Goal: Check status: Check status

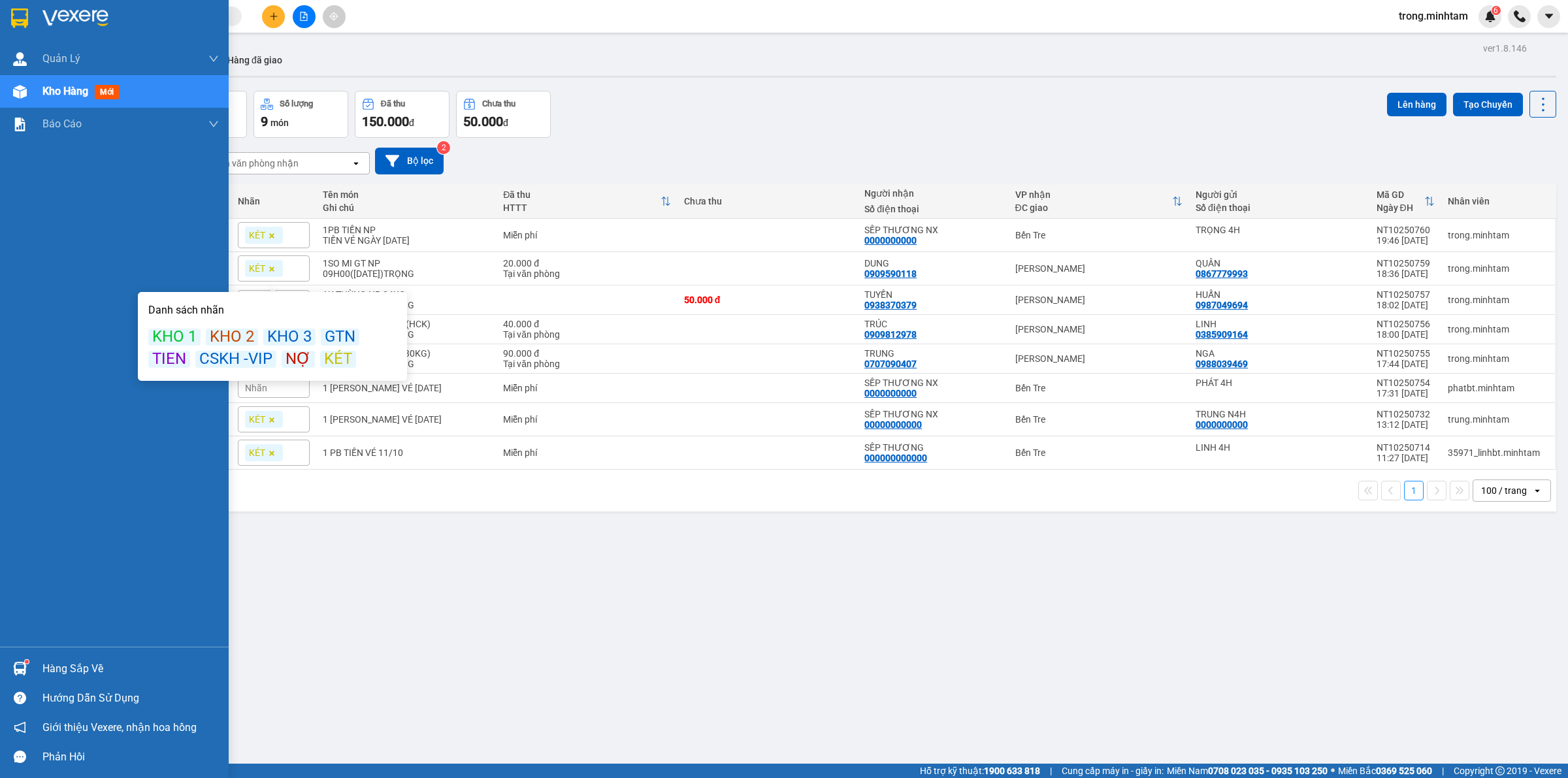
click at [43, 668] on div "Hàng sắp về" at bounding box center [131, 669] width 176 height 19
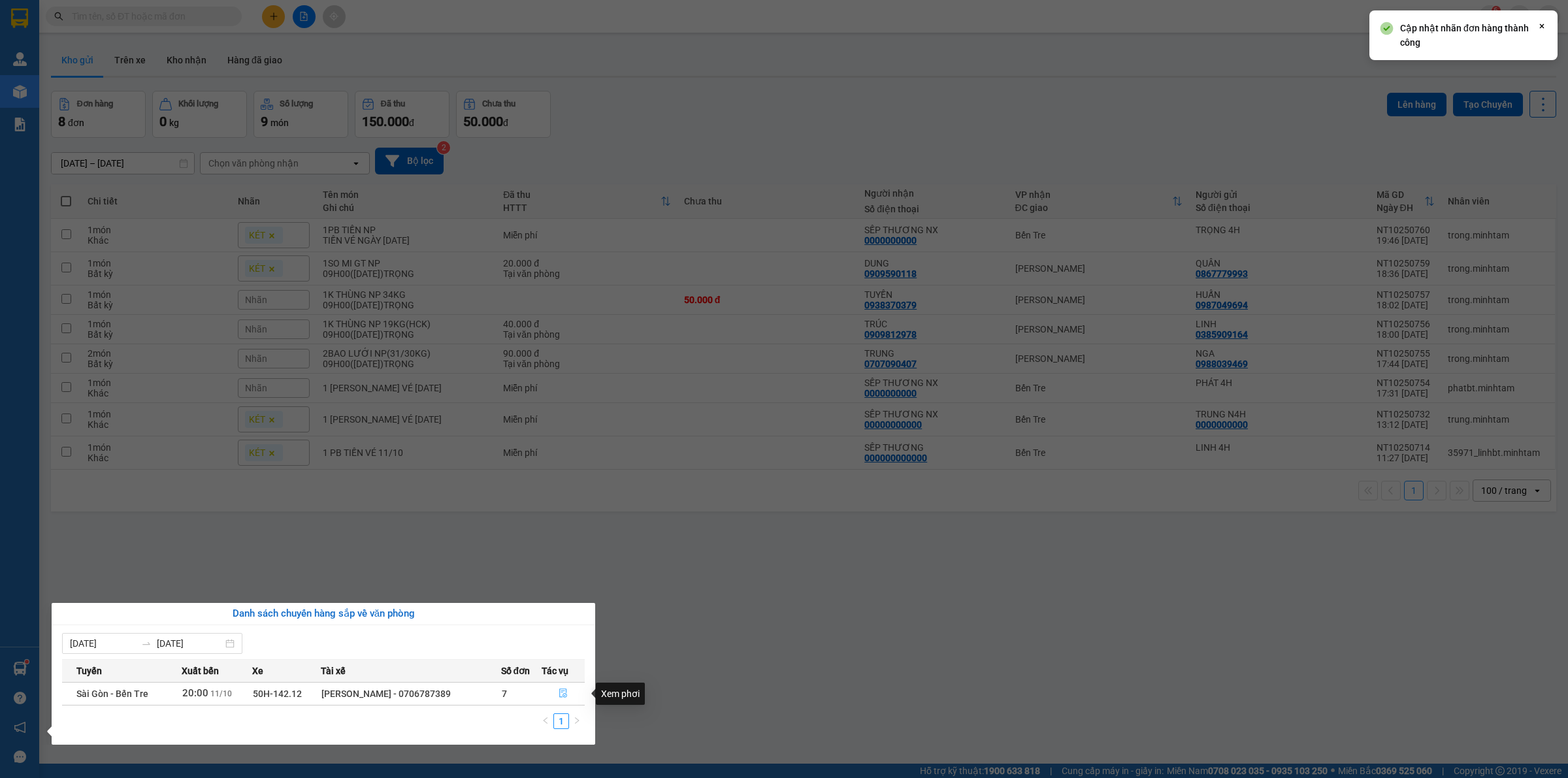
click at [565, 699] on span "file-done" at bounding box center [563, 693] width 9 height 11
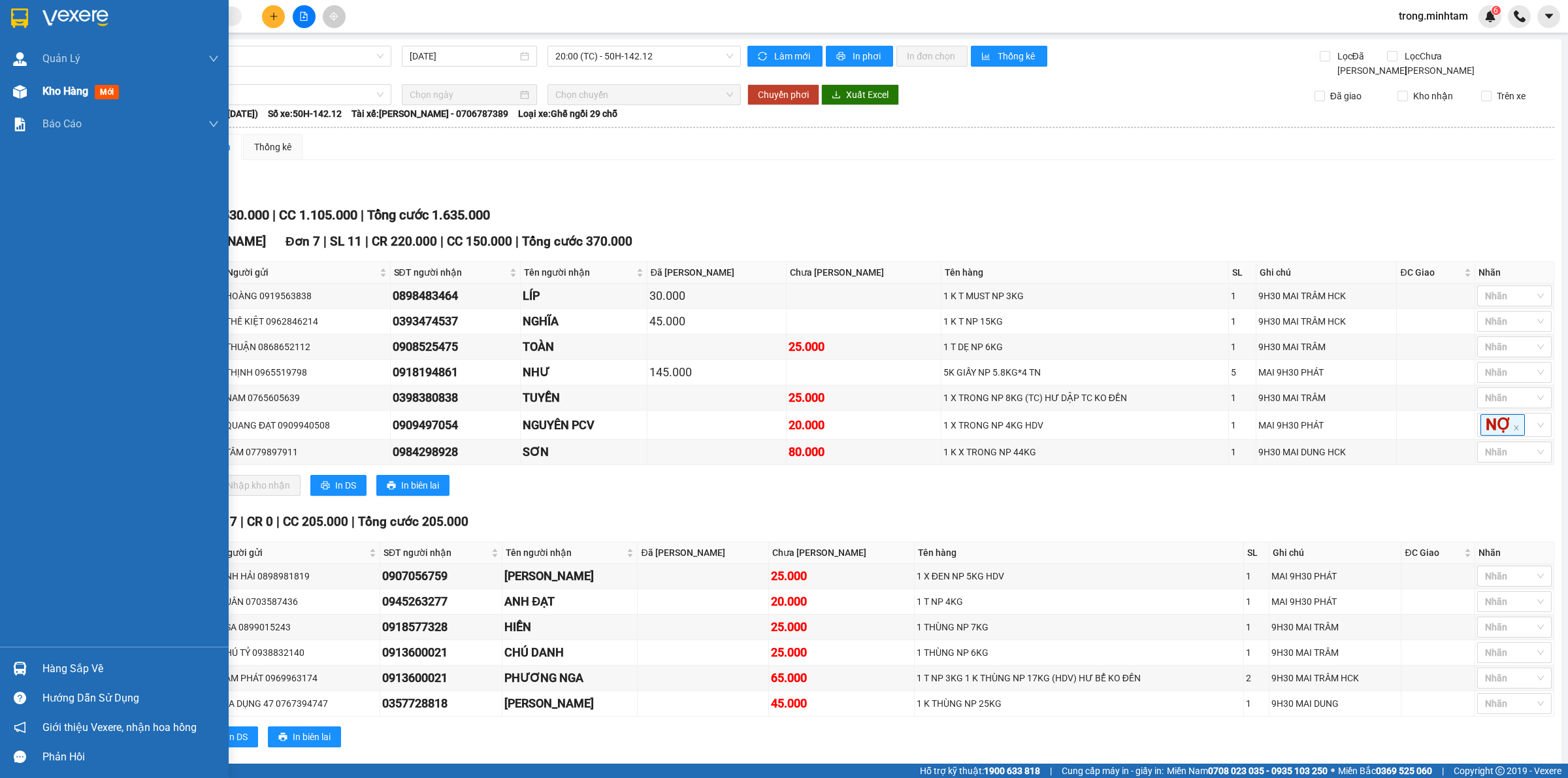
click at [56, 96] on span "Kho hàng" at bounding box center [65, 90] width 46 height 12
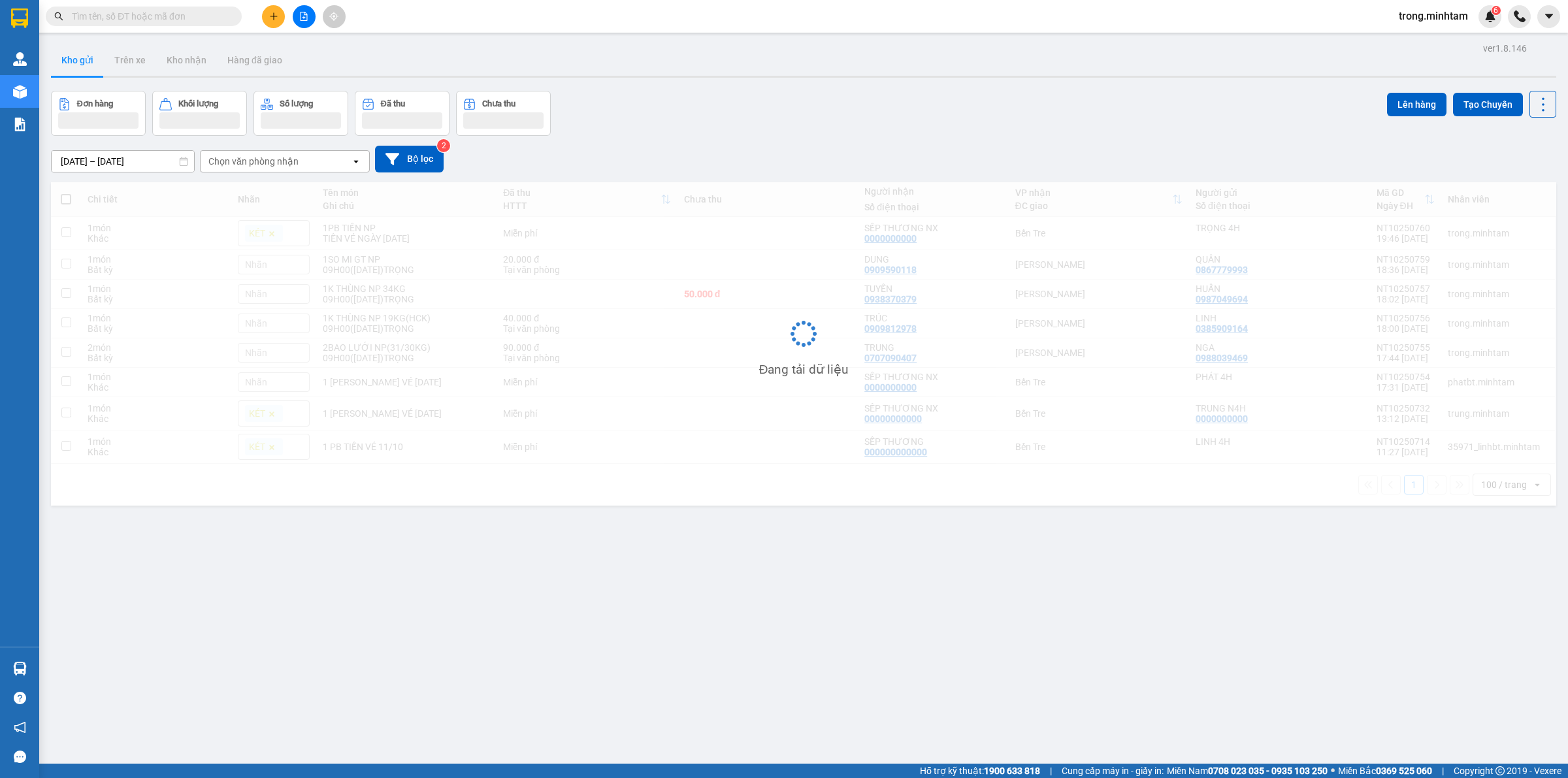
click at [229, 15] on span at bounding box center [233, 16] width 8 height 15
click at [207, 21] on input "text" at bounding box center [149, 16] width 154 height 15
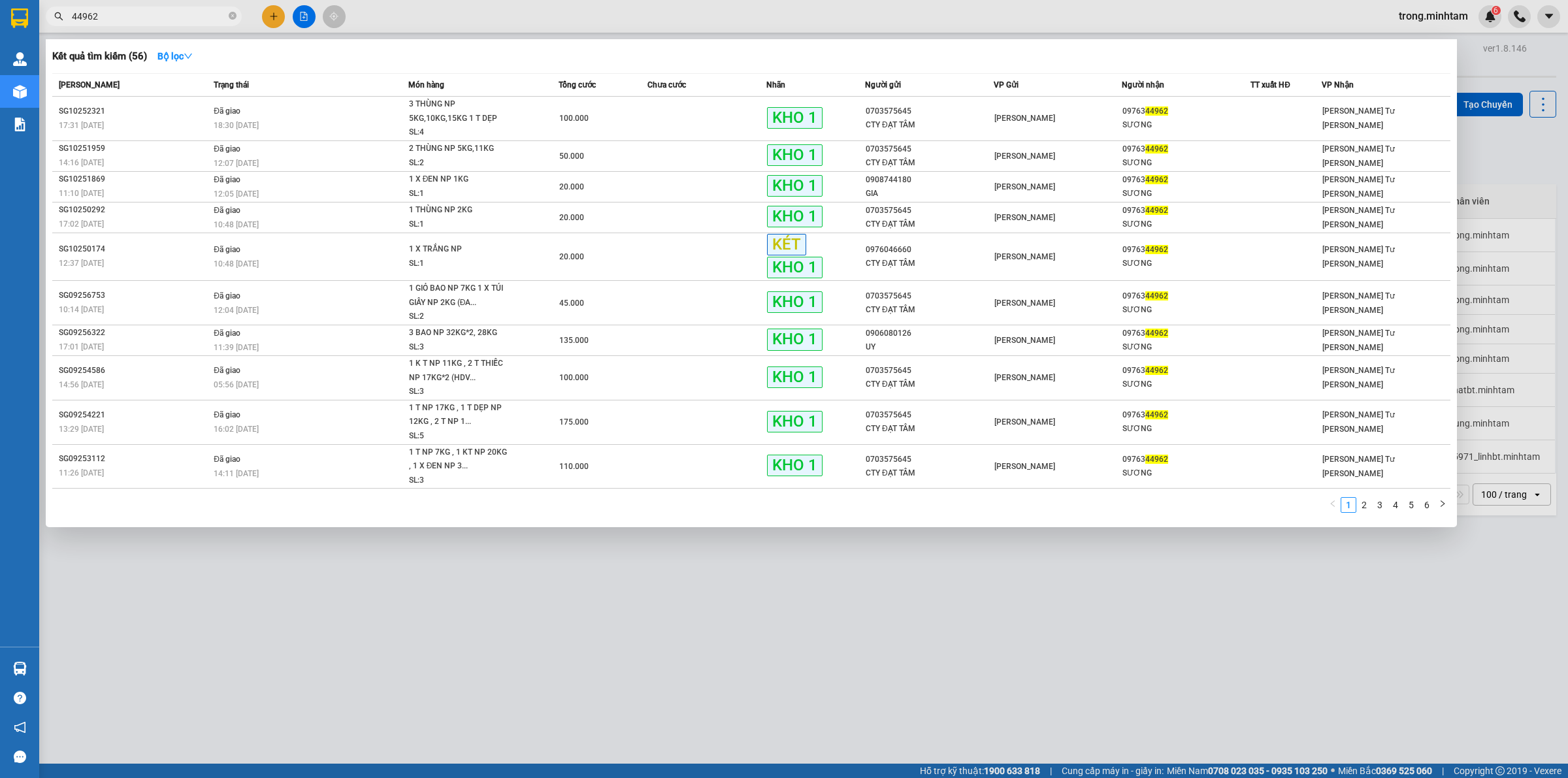
type input "44962"
